Goal: Entertainment & Leisure: Consume media (video, audio)

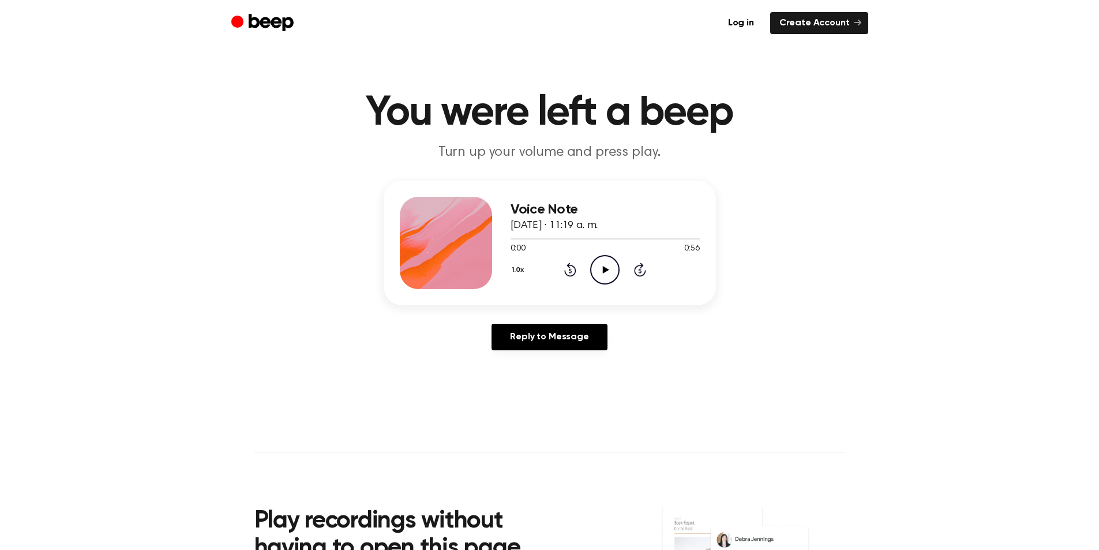
click at [609, 270] on icon "Play Audio" at bounding box center [604, 269] width 29 height 29
click at [607, 270] on icon at bounding box center [604, 270] width 5 height 8
click at [608, 275] on icon "Play Audio" at bounding box center [604, 269] width 29 height 29
click at [604, 264] on icon "Play Audio" at bounding box center [604, 269] width 29 height 29
click at [607, 269] on icon at bounding box center [604, 270] width 5 height 8
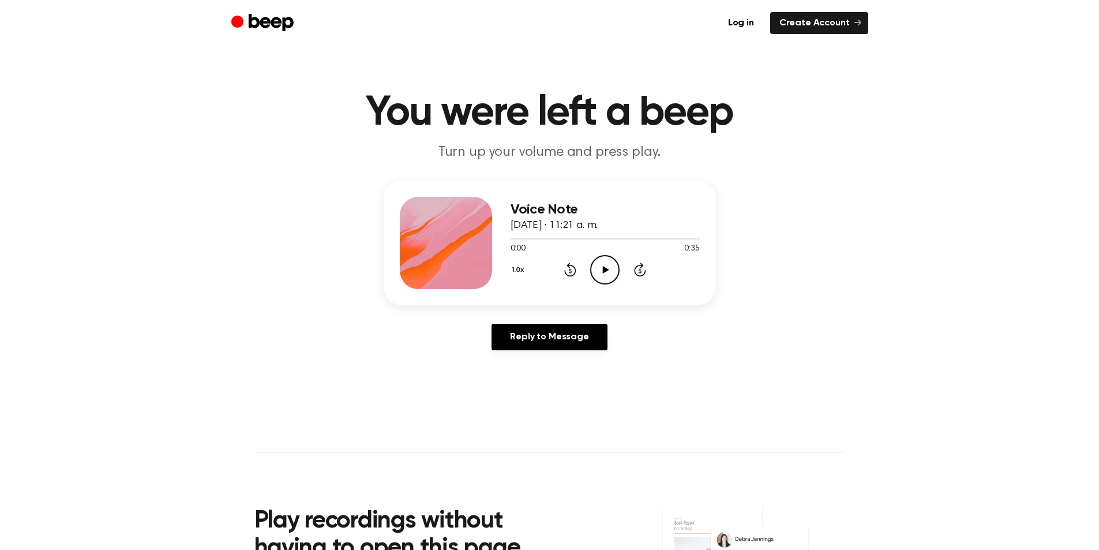
click at [601, 265] on icon "Play Audio" at bounding box center [604, 269] width 29 height 29
click at [597, 267] on icon "Play Audio" at bounding box center [604, 269] width 29 height 29
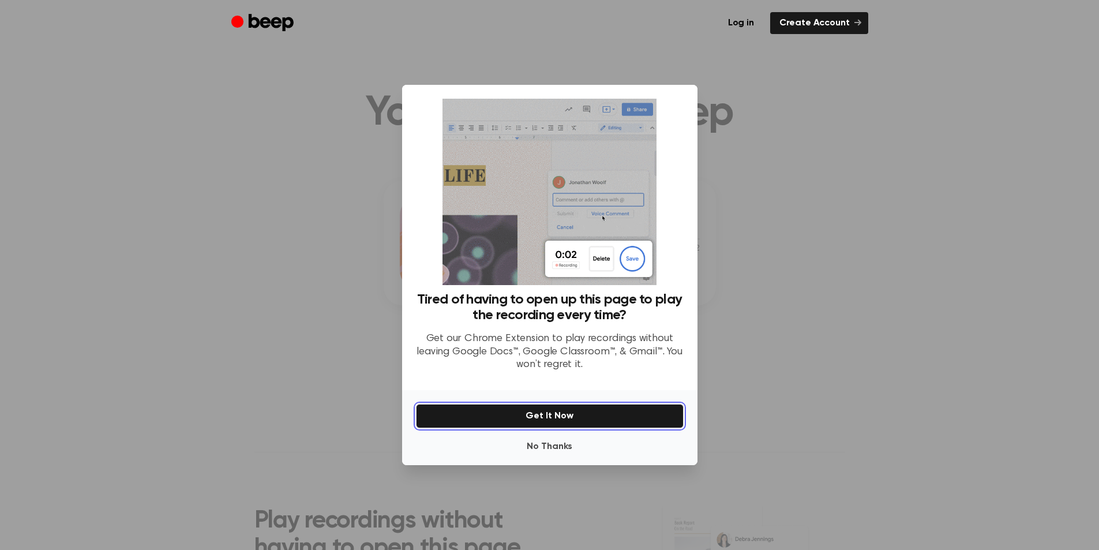
click at [567, 412] on button "Get It Now" at bounding box center [550, 416] width 268 height 24
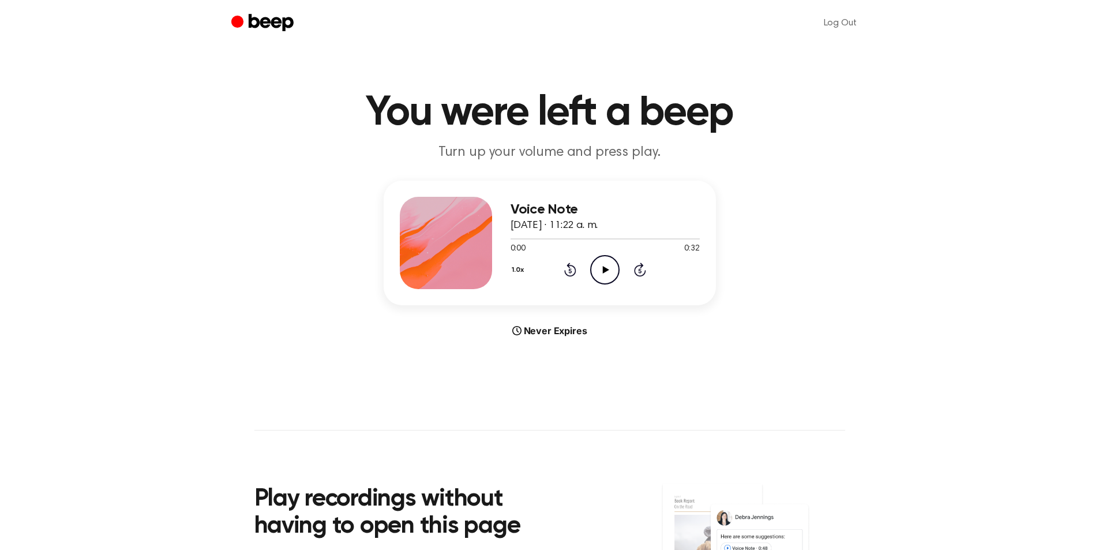
click at [602, 261] on icon "Play Audio" at bounding box center [604, 269] width 29 height 29
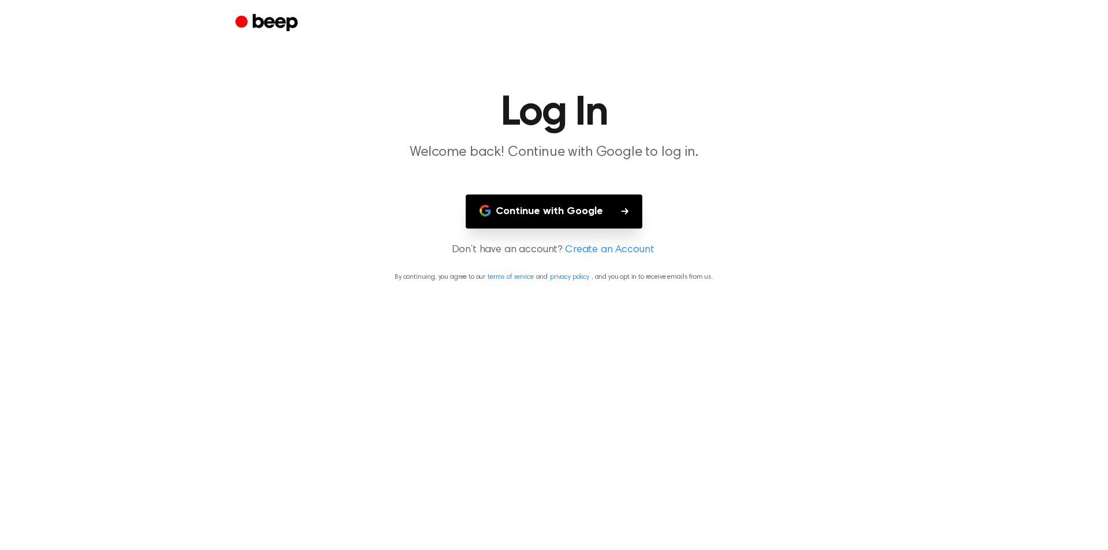
click at [598, 212] on button "Continue with Google" at bounding box center [554, 211] width 177 height 34
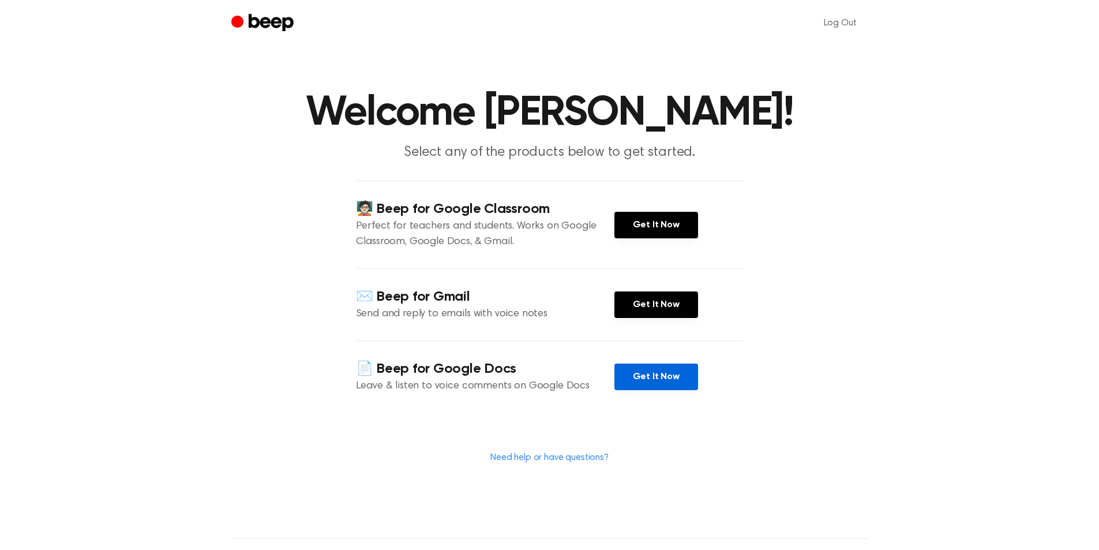
click at [658, 380] on link "Get It Now" at bounding box center [657, 377] width 84 height 27
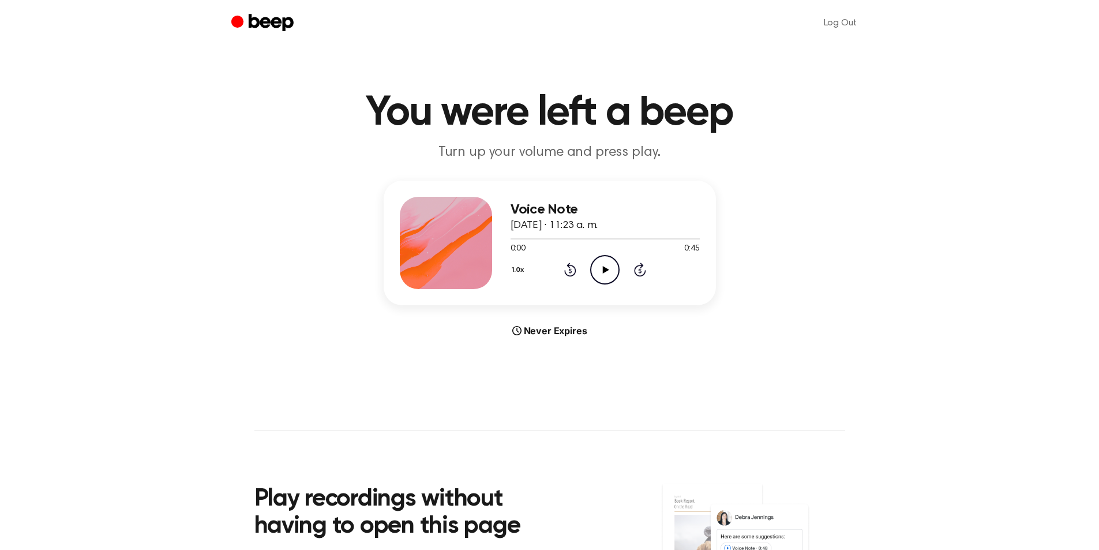
click at [603, 260] on icon "Play Audio" at bounding box center [604, 269] width 29 height 29
drag, startPoint x: 600, startPoint y: 273, endPoint x: 550, endPoint y: 226, distance: 68.6
click at [599, 272] on icon "Play Audio" at bounding box center [604, 269] width 29 height 29
click at [606, 267] on icon "Play Audio" at bounding box center [604, 269] width 29 height 29
click at [607, 268] on icon at bounding box center [606, 270] width 6 height 8
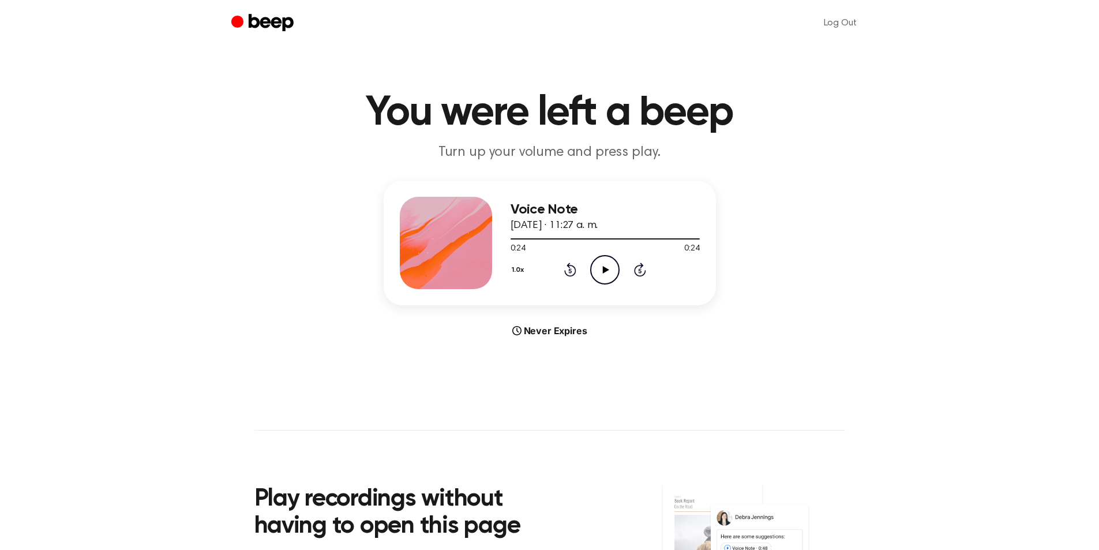
click at [596, 267] on icon "Play Audio" at bounding box center [604, 269] width 29 height 29
click at [596, 271] on icon "Play Audio" at bounding box center [604, 269] width 29 height 29
click at [602, 265] on icon "Play Audio" at bounding box center [604, 269] width 29 height 29
click at [602, 267] on icon "Play Audio" at bounding box center [604, 269] width 29 height 29
click at [605, 268] on icon at bounding box center [606, 270] width 6 height 8
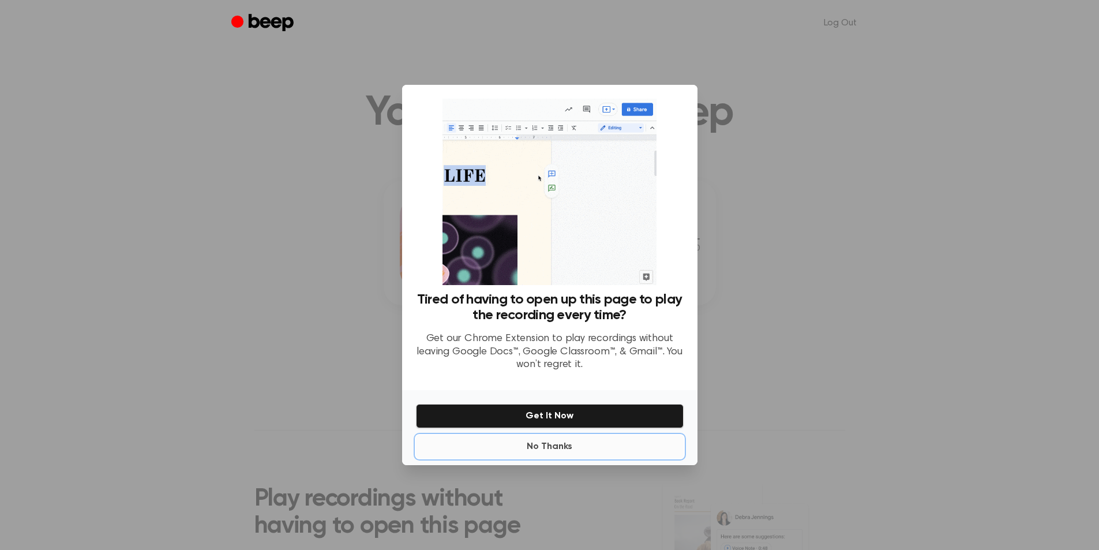
click at [549, 450] on button "No Thanks" at bounding box center [550, 446] width 268 height 23
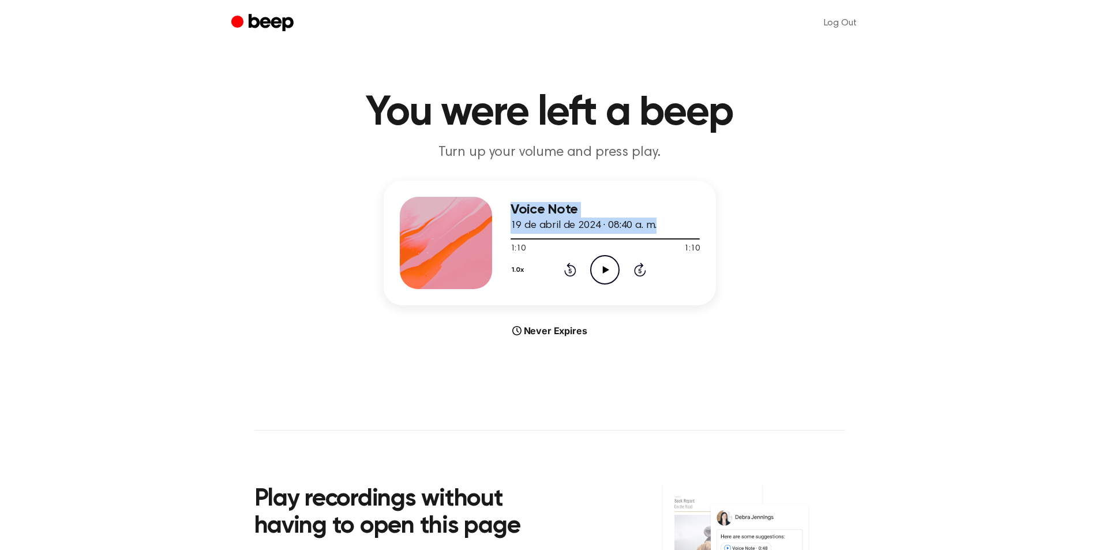
drag, startPoint x: 696, startPoint y: 236, endPoint x: 472, endPoint y: 238, distance: 223.9
click at [472, 238] on div "Voice Note 19 de abril de 2024 · 08:40 a. m. 1:10 1:10 Your browser does not su…" at bounding box center [550, 243] width 332 height 125
click at [518, 239] on div at bounding box center [605, 238] width 189 height 9
click at [513, 239] on span at bounding box center [512, 238] width 9 height 9
click at [608, 269] on icon at bounding box center [606, 270] width 6 height 8
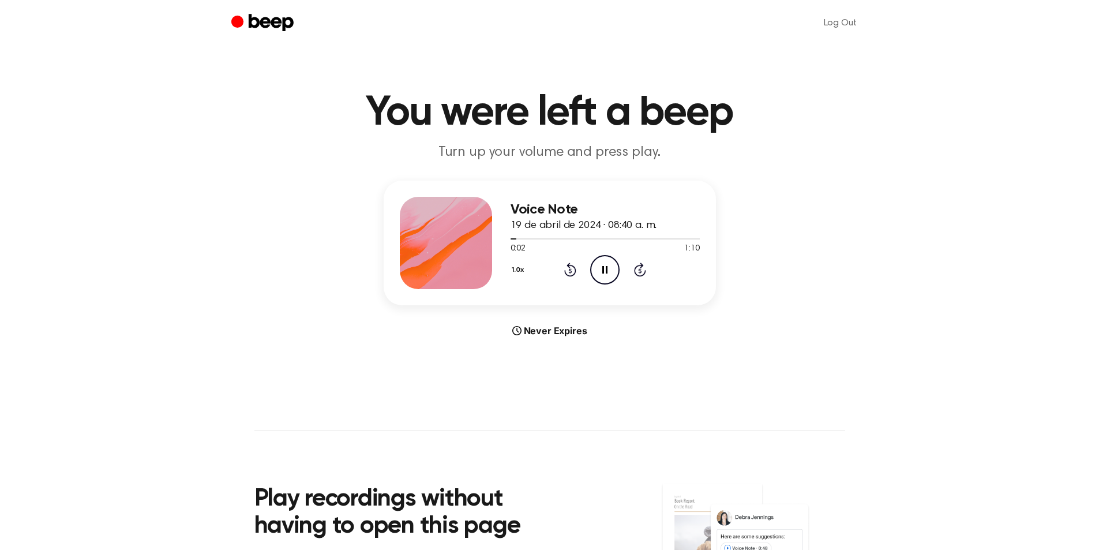
click at [567, 272] on icon "Rewind 5 seconds" at bounding box center [570, 269] width 13 height 15
click at [361, 398] on main "You were left a beep Turn up your volume and press play. Voice Note 19 de abril…" at bounding box center [549, 345] width 1099 height 690
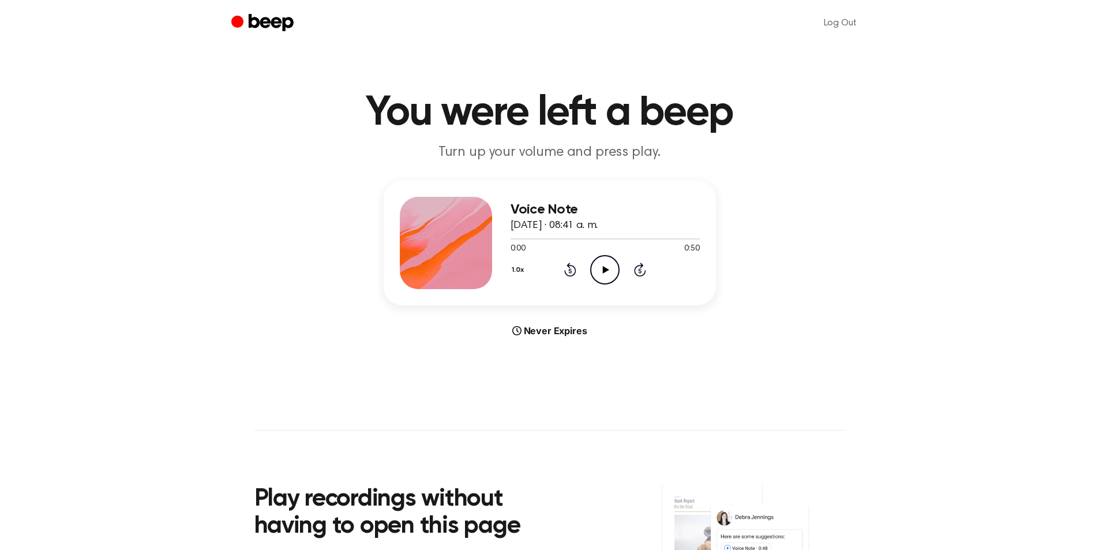
click at [604, 267] on icon at bounding box center [606, 270] width 6 height 8
click at [611, 268] on icon "Play Audio" at bounding box center [604, 269] width 29 height 29
drag, startPoint x: 693, startPoint y: 235, endPoint x: 485, endPoint y: 241, distance: 207.3
click at [485, 241] on div "Voice Note 19 de abril de 2024 · 08:42 a. m. 0:18 0:18 Your browser does not su…" at bounding box center [550, 243] width 332 height 125
click at [514, 237] on div at bounding box center [605, 238] width 189 height 9
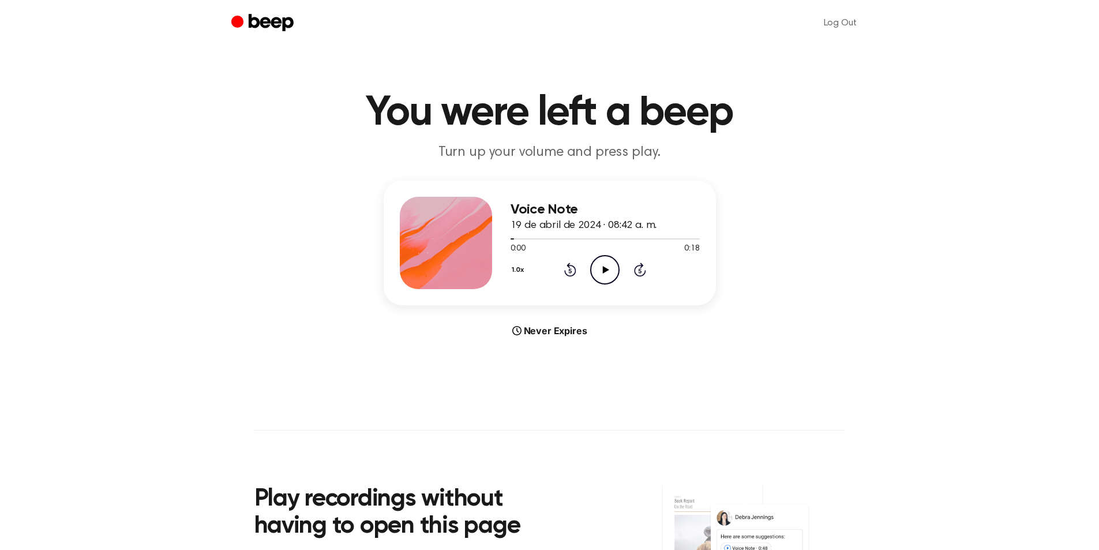
click at [569, 266] on icon at bounding box center [570, 270] width 12 height 14
click at [570, 266] on icon at bounding box center [570, 270] width 12 height 14
click at [609, 265] on icon "Play Audio" at bounding box center [604, 269] width 29 height 29
click at [571, 272] on icon at bounding box center [570, 271] width 3 height 5
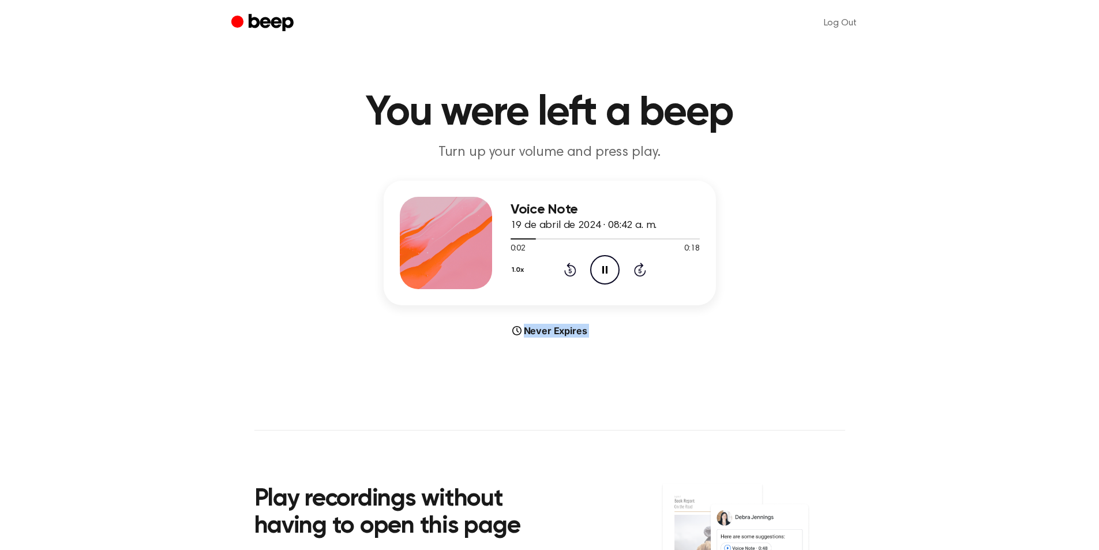
click at [571, 272] on icon at bounding box center [570, 271] width 3 height 5
click at [564, 267] on div "1.0x Rewind 5 seconds Pause Audio Skip 5 seconds" at bounding box center [605, 269] width 189 height 29
click at [567, 268] on icon "Rewind 5 seconds" at bounding box center [570, 269] width 13 height 15
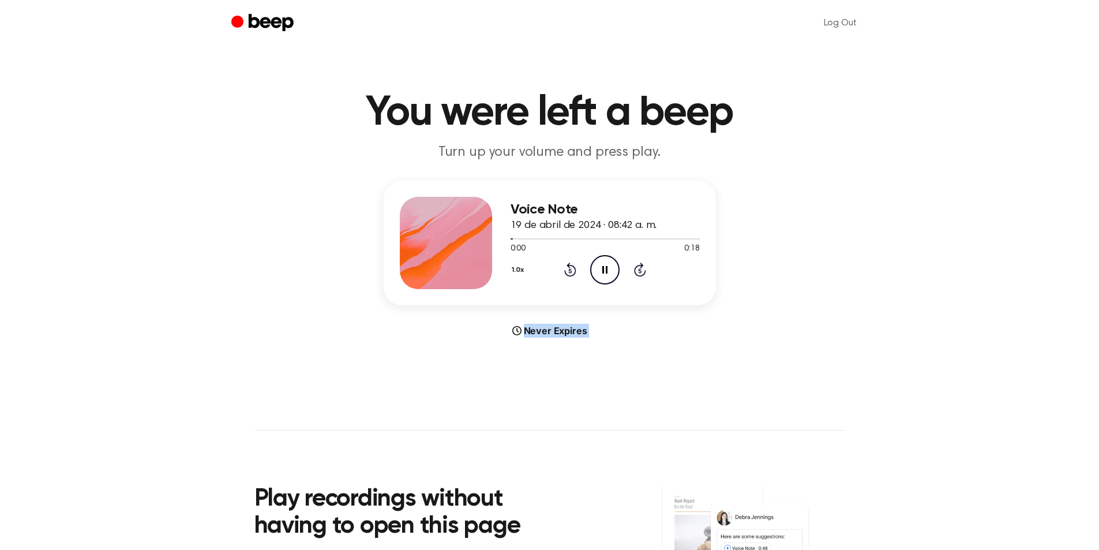
click at [567, 268] on icon "Rewind 5 seconds" at bounding box center [570, 269] width 13 height 15
drag, startPoint x: 600, startPoint y: 260, endPoint x: 619, endPoint y: 251, distance: 20.4
click at [601, 261] on icon "Play Audio" at bounding box center [604, 269] width 29 height 29
click at [570, 269] on icon at bounding box center [570, 271] width 3 height 5
click at [567, 269] on icon "Rewind 5 seconds" at bounding box center [570, 269] width 13 height 15
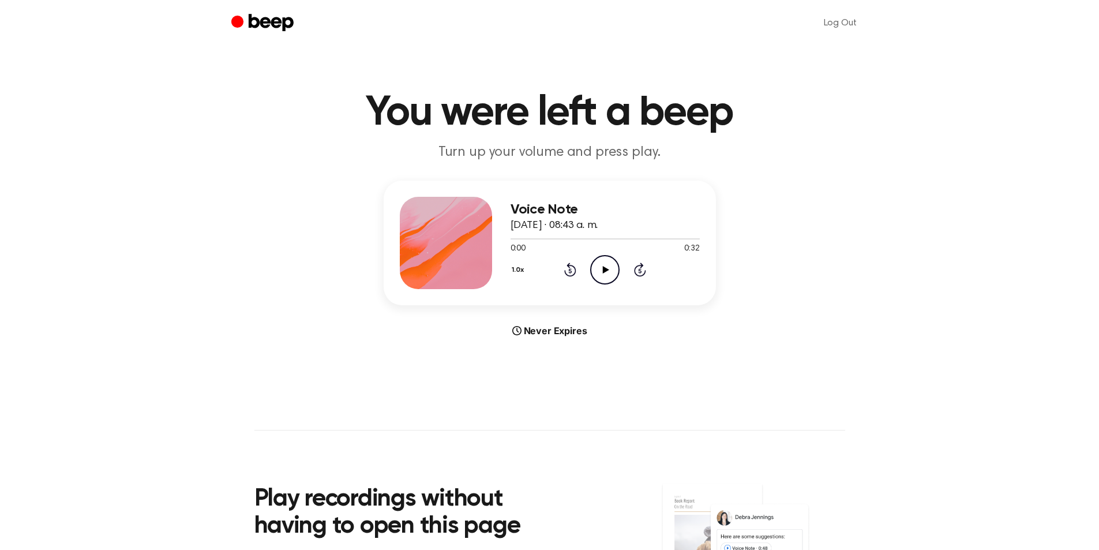
click at [607, 261] on icon "Play Audio" at bounding box center [604, 269] width 29 height 29
click at [590, 259] on div "1.0x Rewind 5 seconds Play Audio Skip 5 seconds" at bounding box center [605, 269] width 189 height 29
click at [610, 267] on icon "Play Audio" at bounding box center [604, 269] width 29 height 29
click at [607, 269] on icon at bounding box center [606, 270] width 6 height 8
click at [602, 260] on icon "Play Audio" at bounding box center [604, 269] width 29 height 29
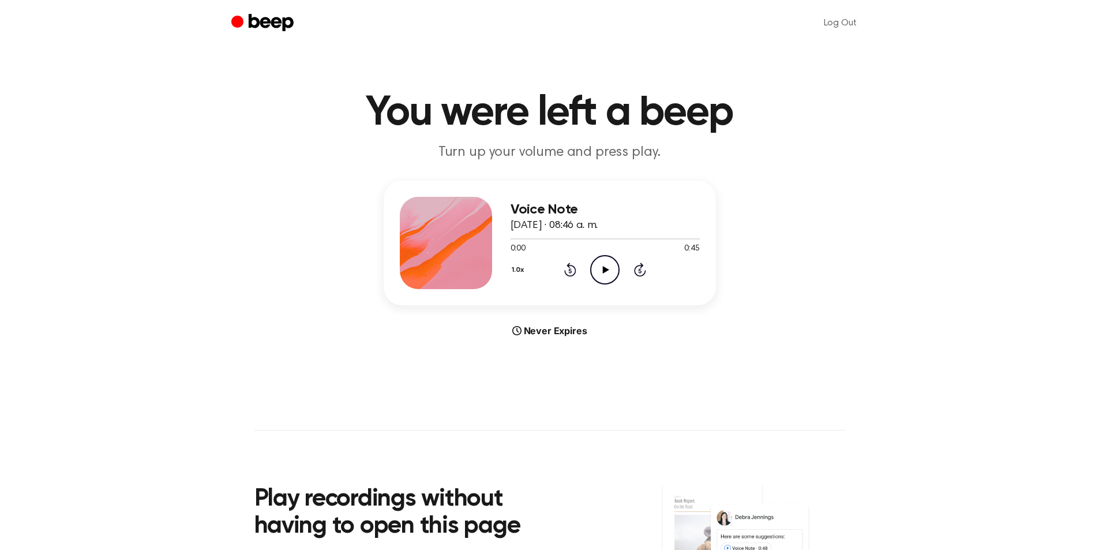
click at [611, 270] on icon "Play Audio" at bounding box center [604, 269] width 29 height 29
drag, startPoint x: 604, startPoint y: 265, endPoint x: 548, endPoint y: 198, distance: 87.3
click at [604, 265] on icon "Play Audio" at bounding box center [604, 269] width 29 height 29
